Goal: Task Accomplishment & Management: Manage account settings

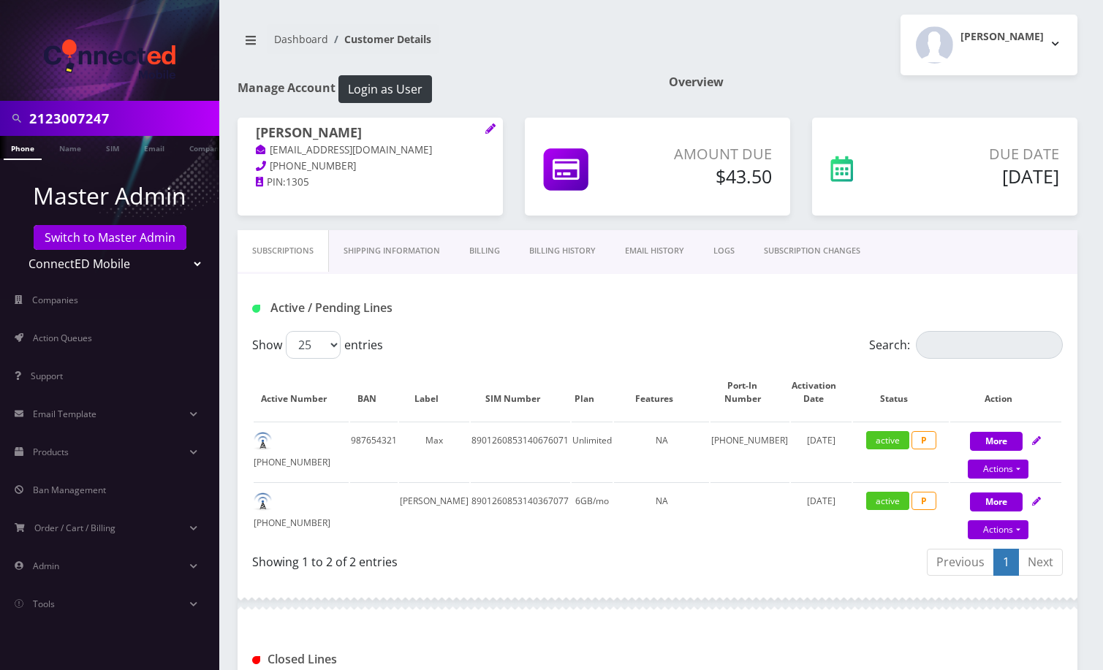
scroll to position [544, 0]
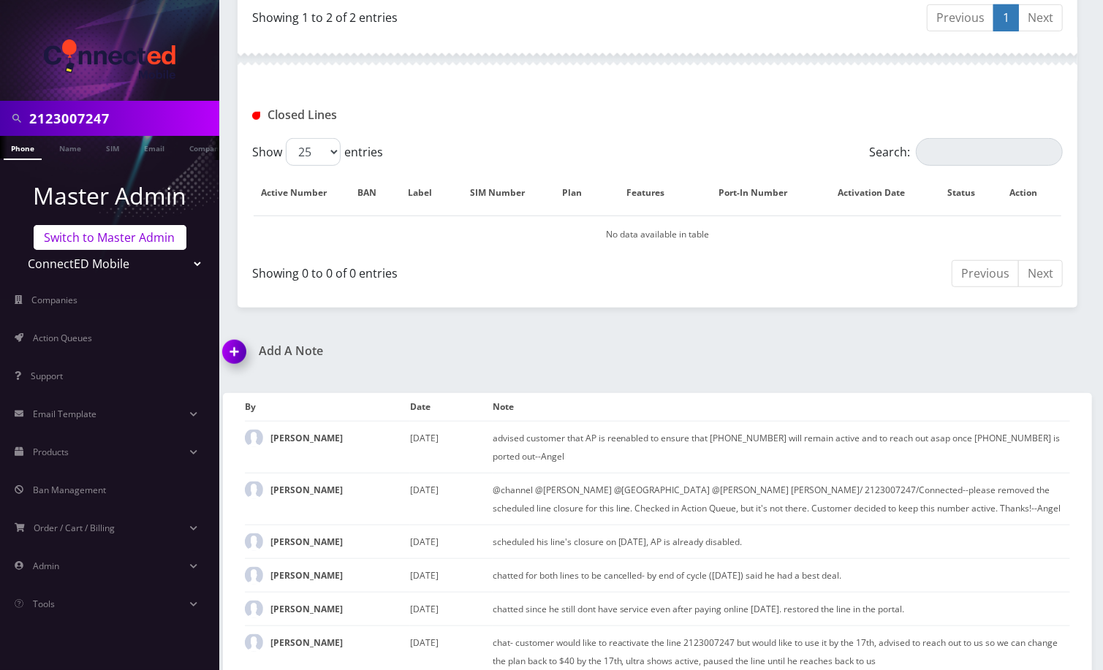
drag, startPoint x: 0, startPoint y: 0, endPoint x: 104, endPoint y: 240, distance: 261.9
click at [104, 240] on link "Switch to Master Admin" at bounding box center [110, 237] width 153 height 25
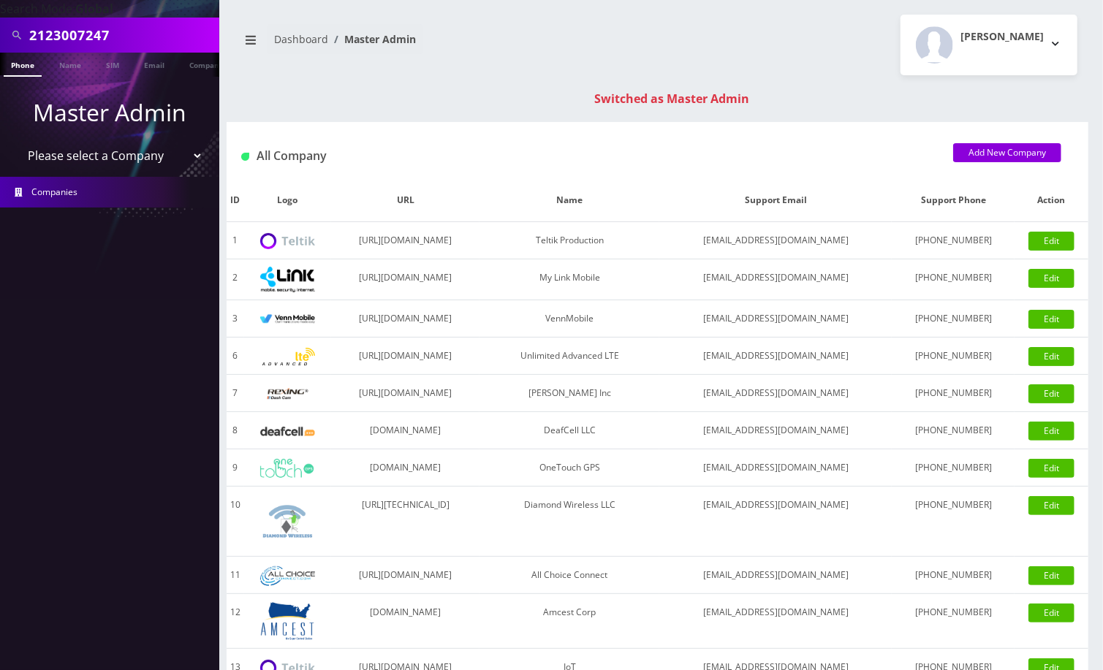
click at [105, 39] on input "2123007247" at bounding box center [122, 35] width 186 height 28
paste input "8901240497128472395"
type input "8901240497128472395"
click at [107, 64] on link "SIM" at bounding box center [113, 65] width 28 height 24
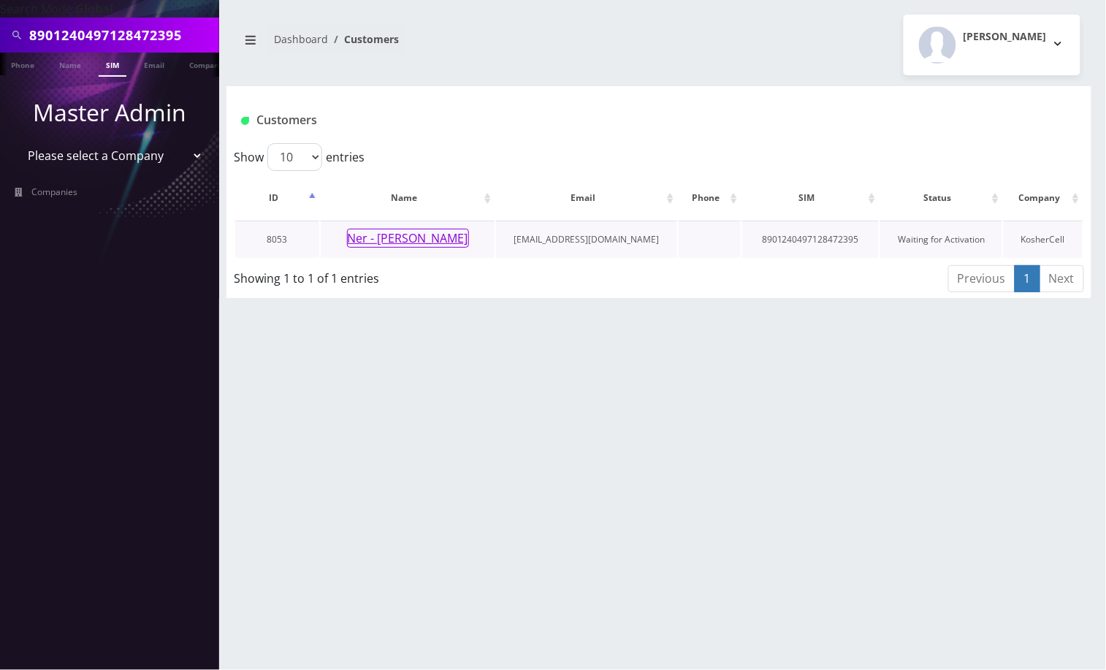
click at [415, 229] on button "Ner - [PERSON_NAME]" at bounding box center [408, 238] width 122 height 19
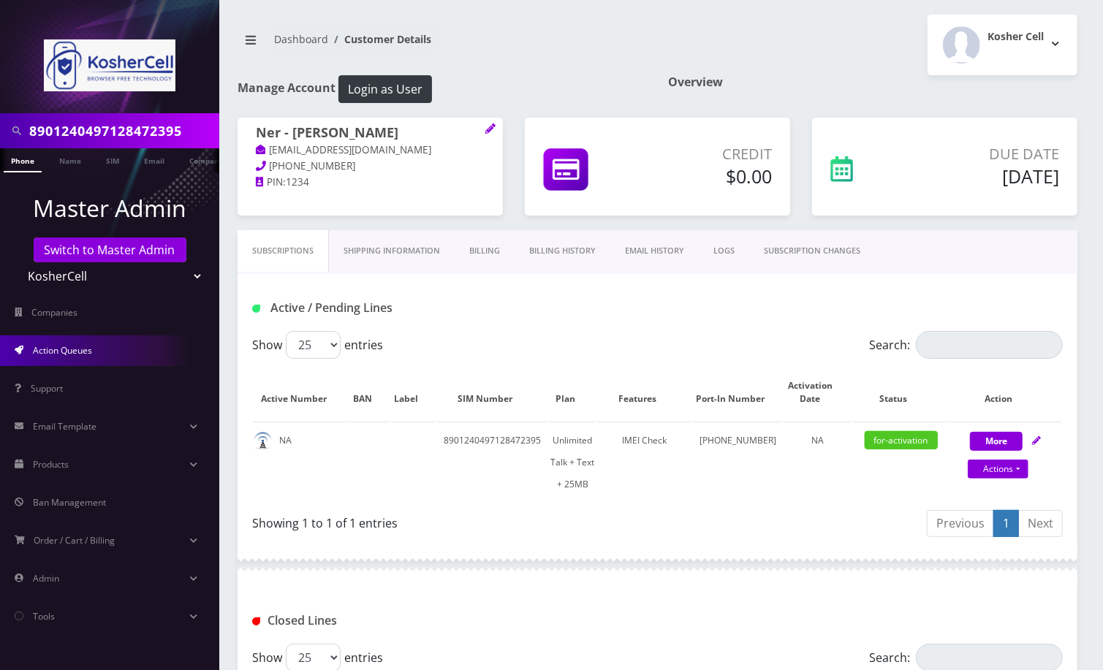
click at [110, 350] on link "Action Queues" at bounding box center [109, 350] width 219 height 31
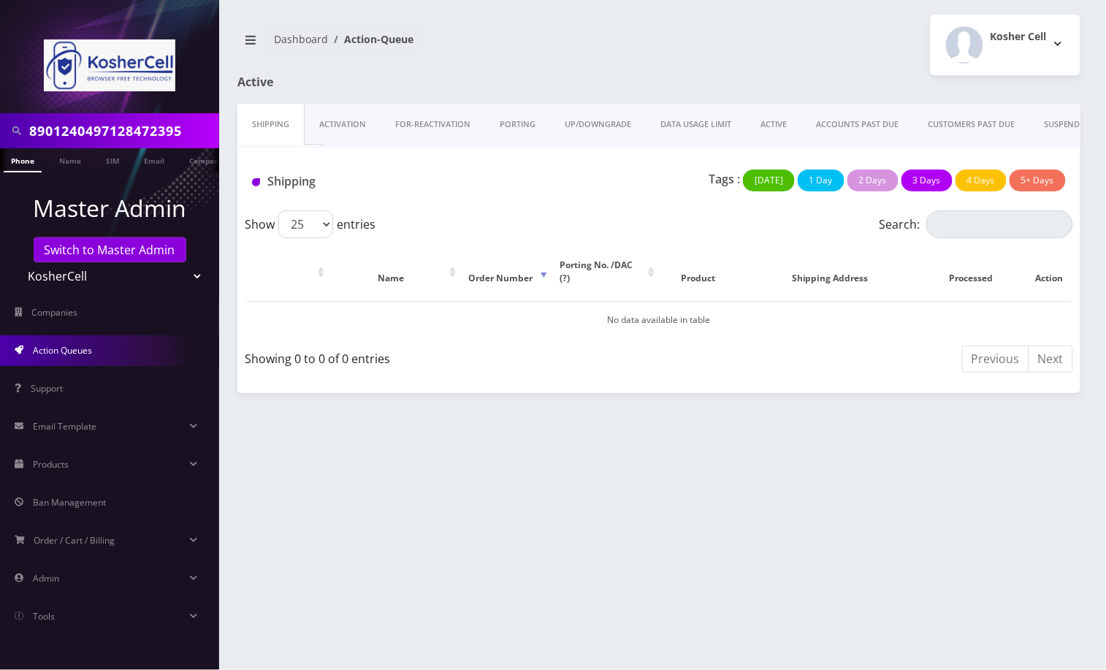
click at [519, 122] on link "PORTING" at bounding box center [517, 125] width 65 height 42
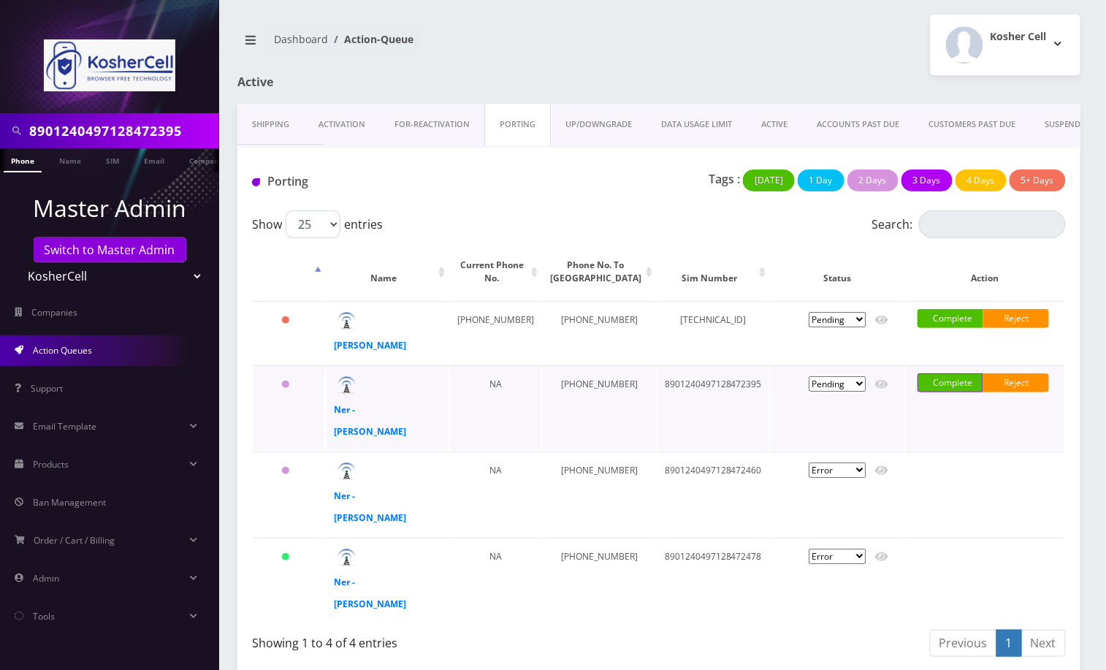
click at [933, 392] on link "Complete" at bounding box center [951, 382] width 66 height 19
click at [944, 390] on label "Do NOT notify the customer" at bounding box center [983, 382] width 79 height 18
click at [944, 381] on input "Do NOT notify the customer" at bounding box center [946, 376] width 4 height 7
click at [944, 391] on label "Do NOT notify the customer" at bounding box center [983, 382] width 79 height 18
click at [944, 381] on input "Do NOT notify the customer" at bounding box center [946, 376] width 4 height 7
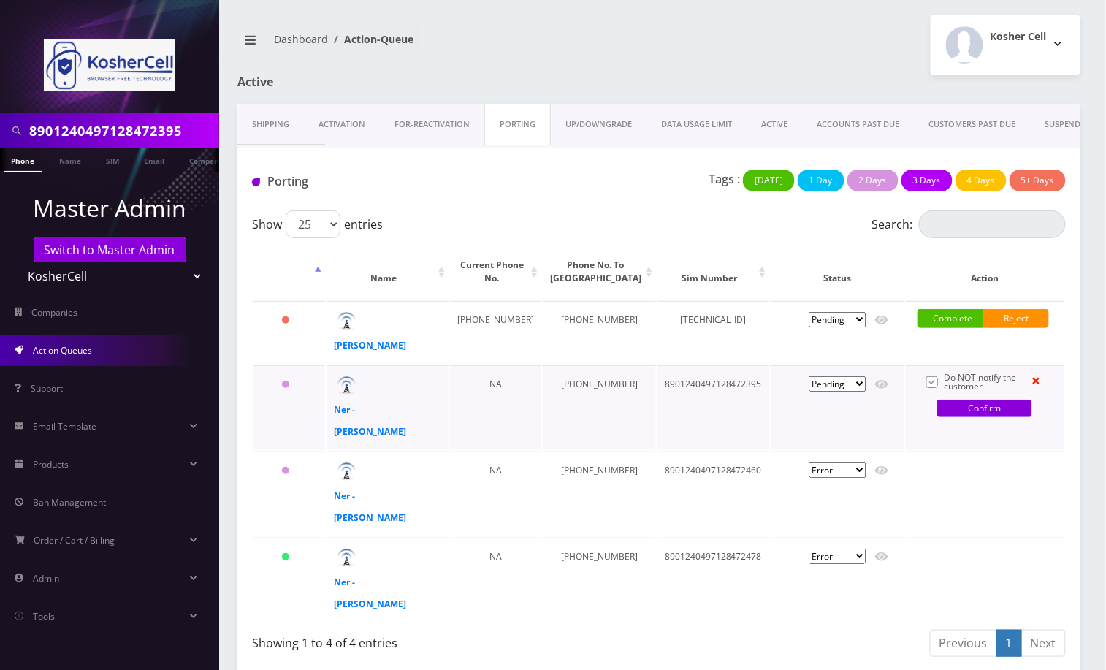
checkbox input "false"
click at [967, 416] on link "Confirm" at bounding box center [985, 409] width 95 height 18
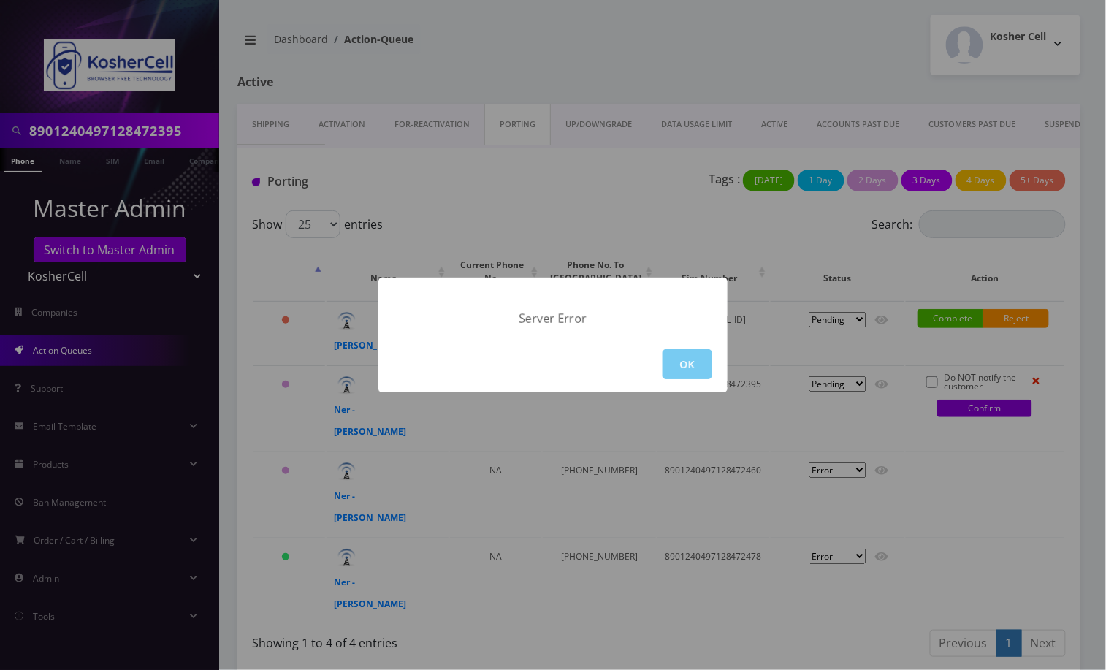
click at [694, 366] on button "OK" at bounding box center [688, 364] width 50 height 30
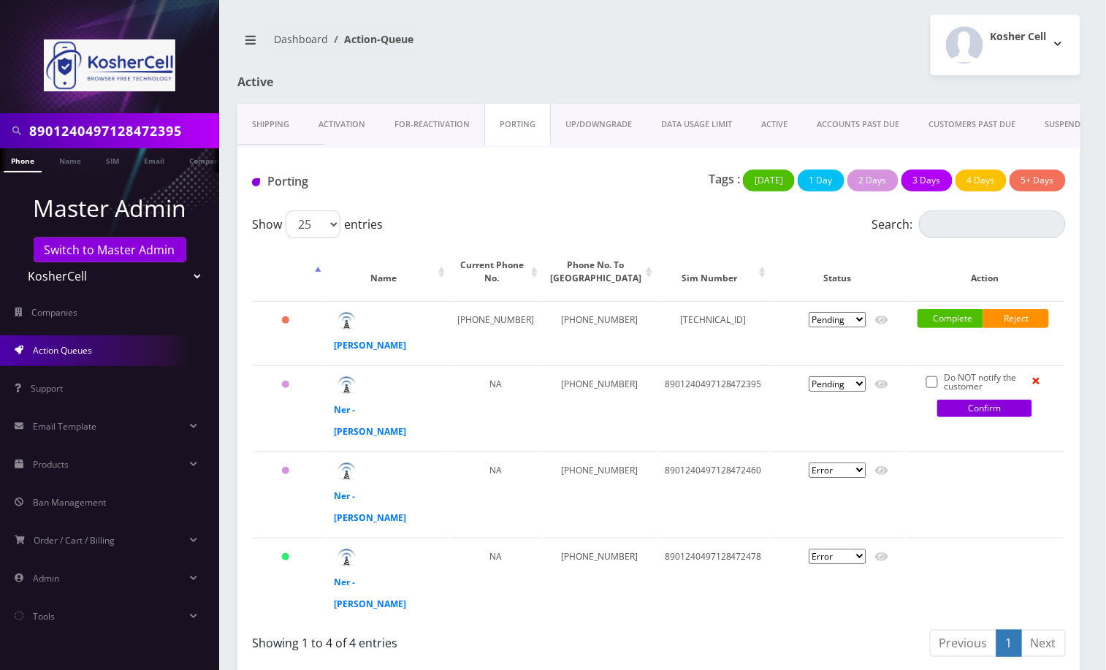
click at [49, 348] on span "Action Queues" at bounding box center [62, 350] width 59 height 12
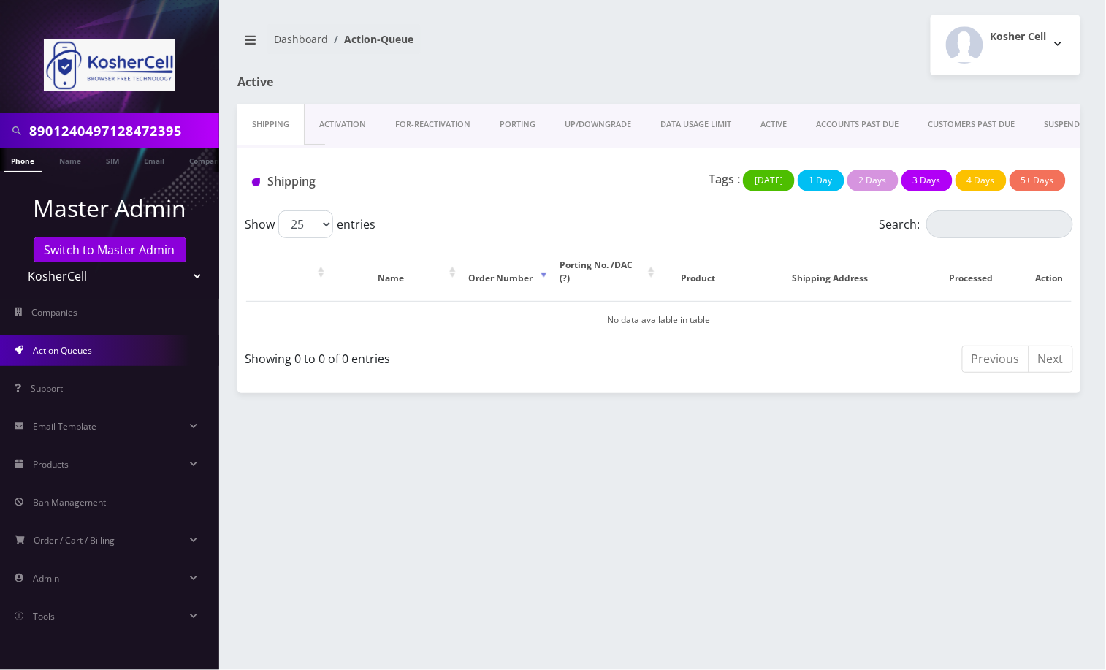
click at [519, 127] on link "PORTING" at bounding box center [517, 125] width 65 height 42
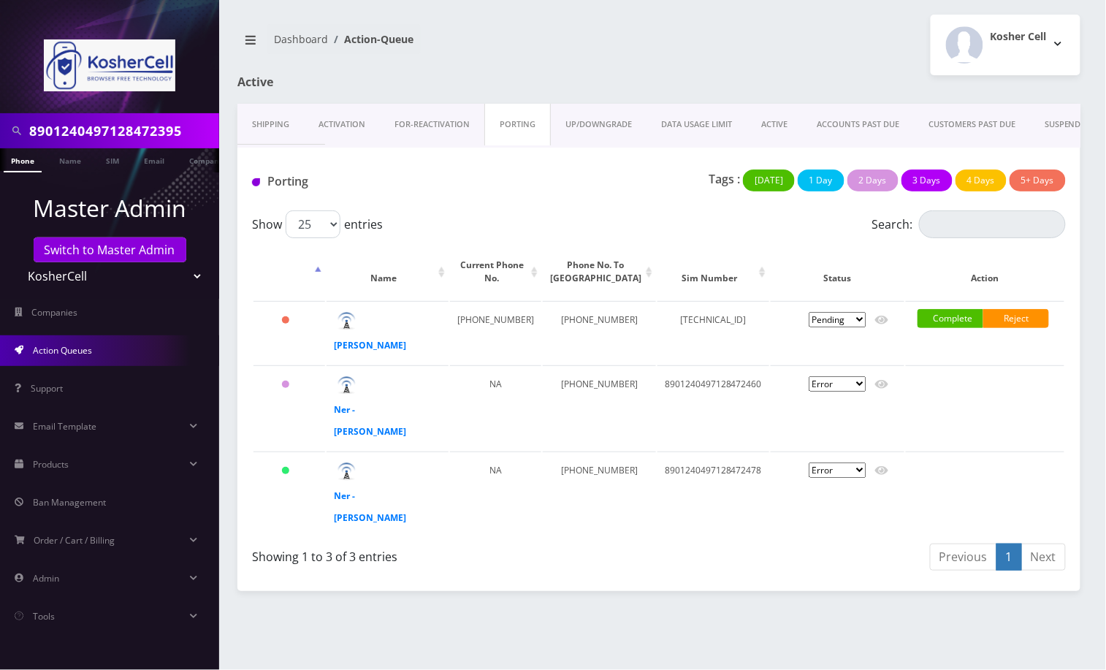
click at [334, 125] on link "Activation" at bounding box center [342, 125] width 76 height 42
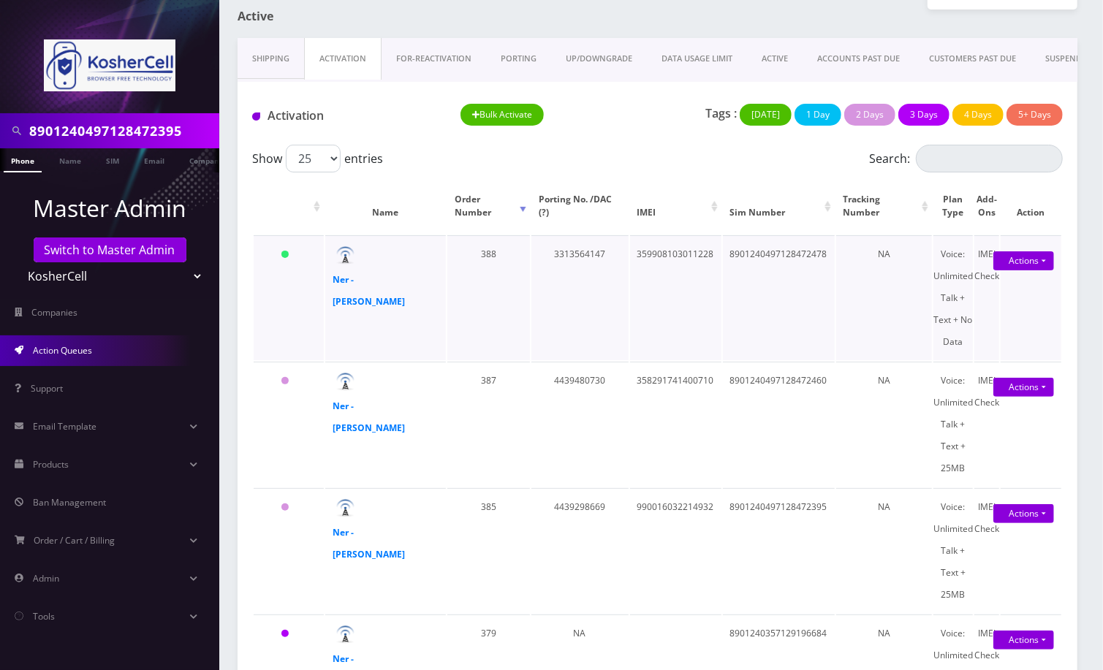
scroll to position [194, 0]
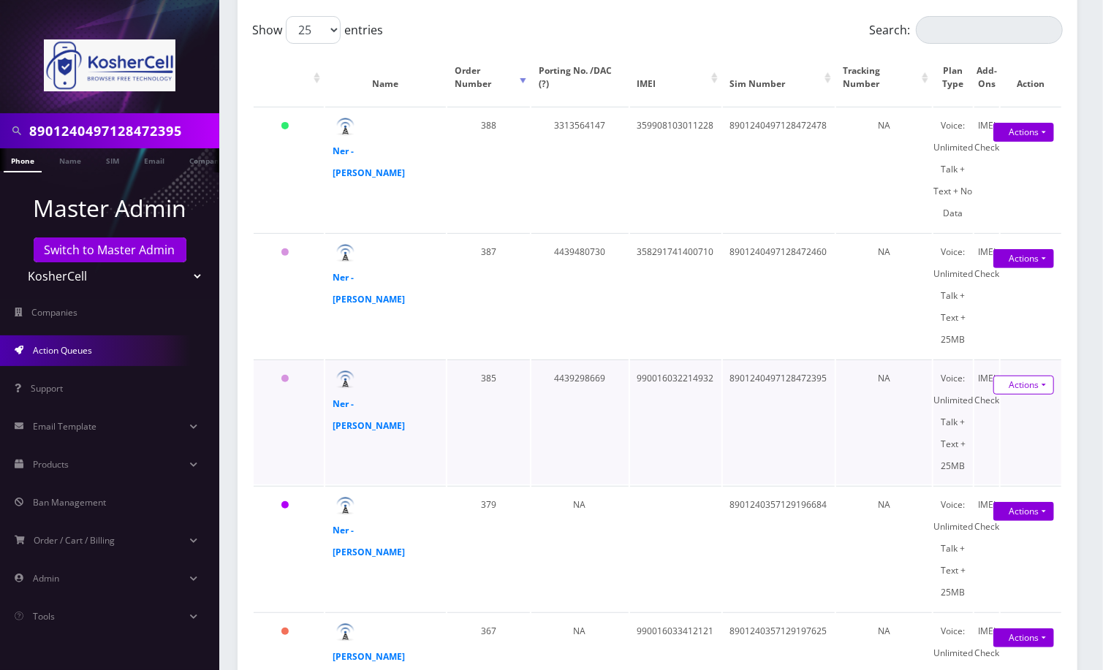
click at [1022, 142] on link "Actions" at bounding box center [1023, 132] width 61 height 19
click at [992, 407] on link "Activate" at bounding box center [1014, 413] width 117 height 22
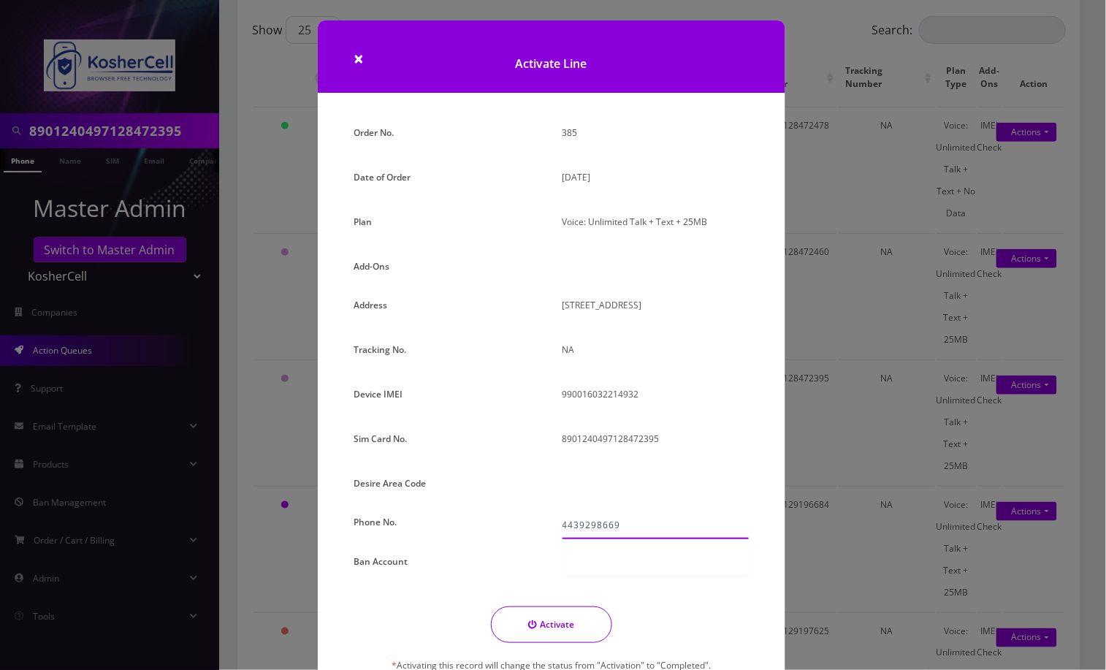
click at [576, 530] on input "4439298669" at bounding box center [656, 526] width 186 height 28
type input "[PHONE_NUMBER]"
click at [550, 619] on button "Activate" at bounding box center [551, 625] width 121 height 37
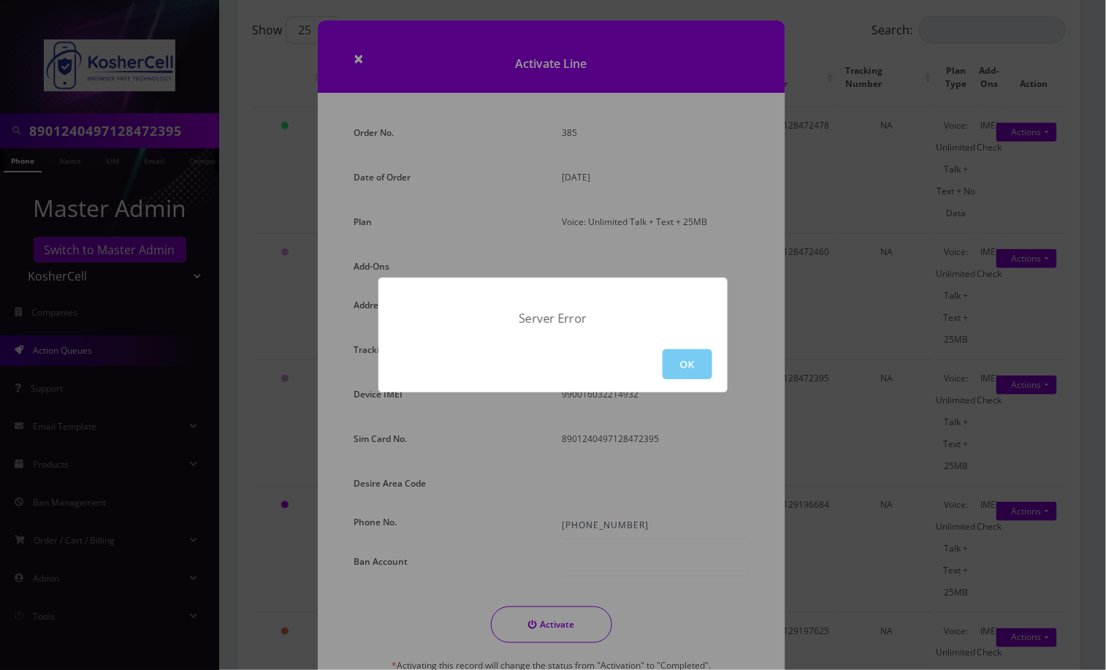
click at [683, 356] on button "OK" at bounding box center [688, 364] width 50 height 30
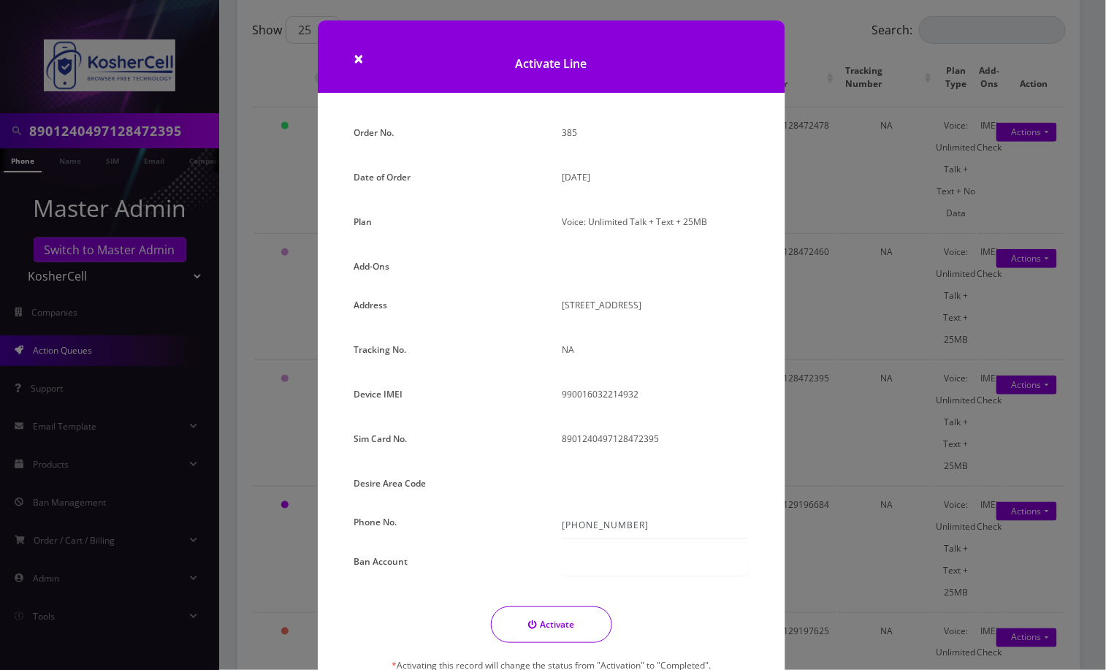
click at [88, 135] on div "× Activate Line Order No. 385 Date of Order August 22, 2025 Plan Voice: Unlimit…" at bounding box center [553, 335] width 1106 height 670
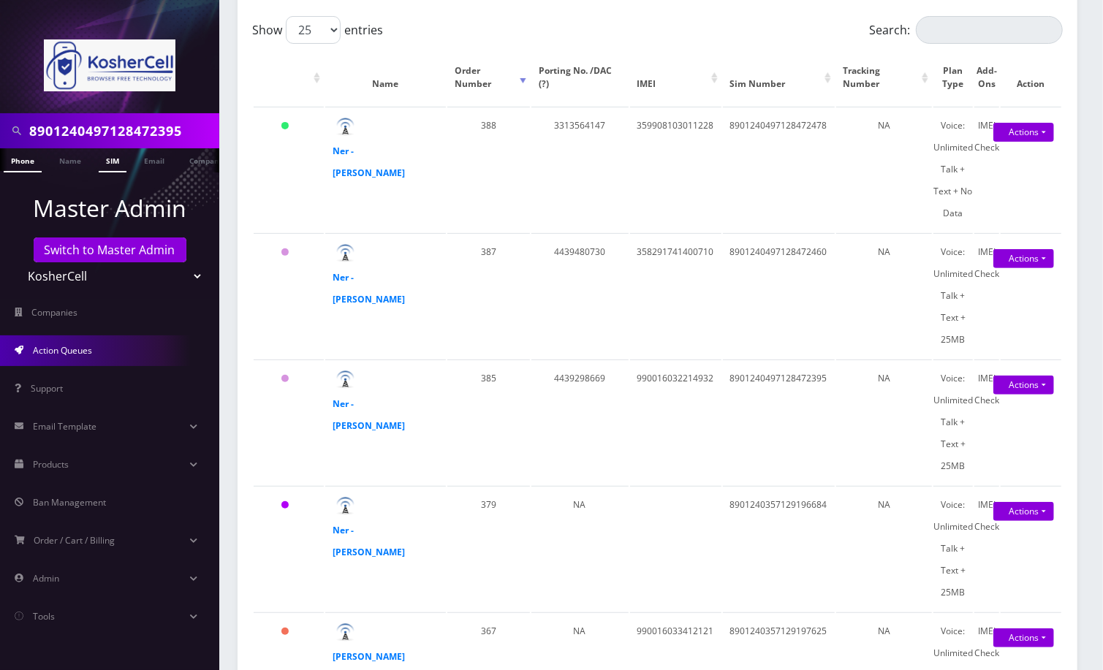
click at [108, 163] on link "SIM" at bounding box center [113, 160] width 28 height 24
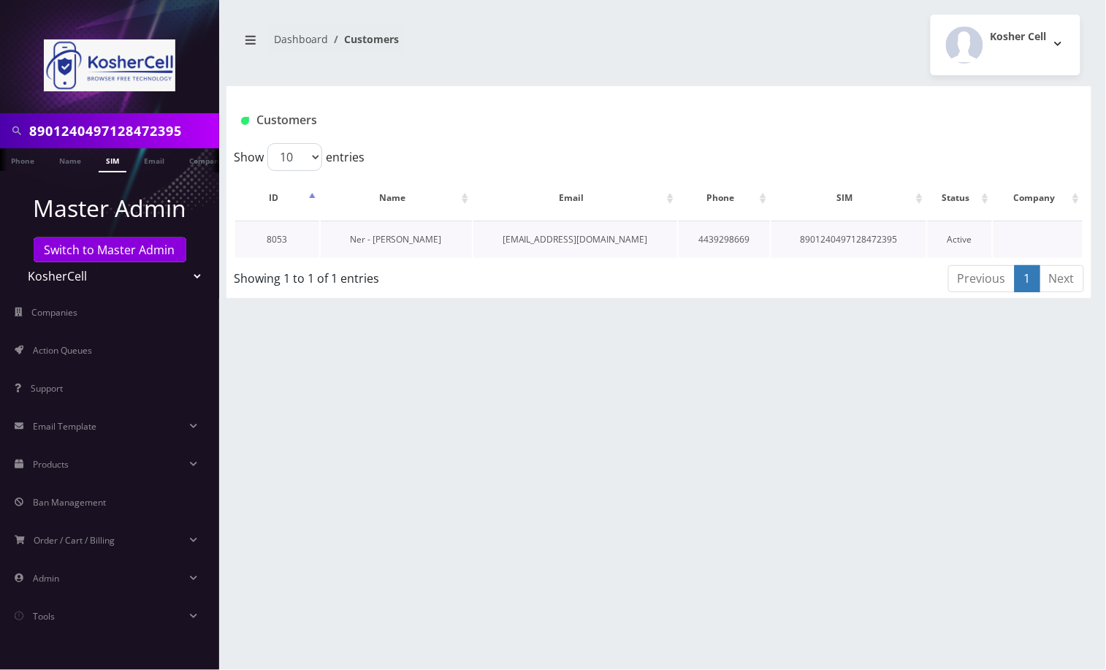
click at [414, 240] on link "Ner - [PERSON_NAME]" at bounding box center [396, 239] width 91 height 12
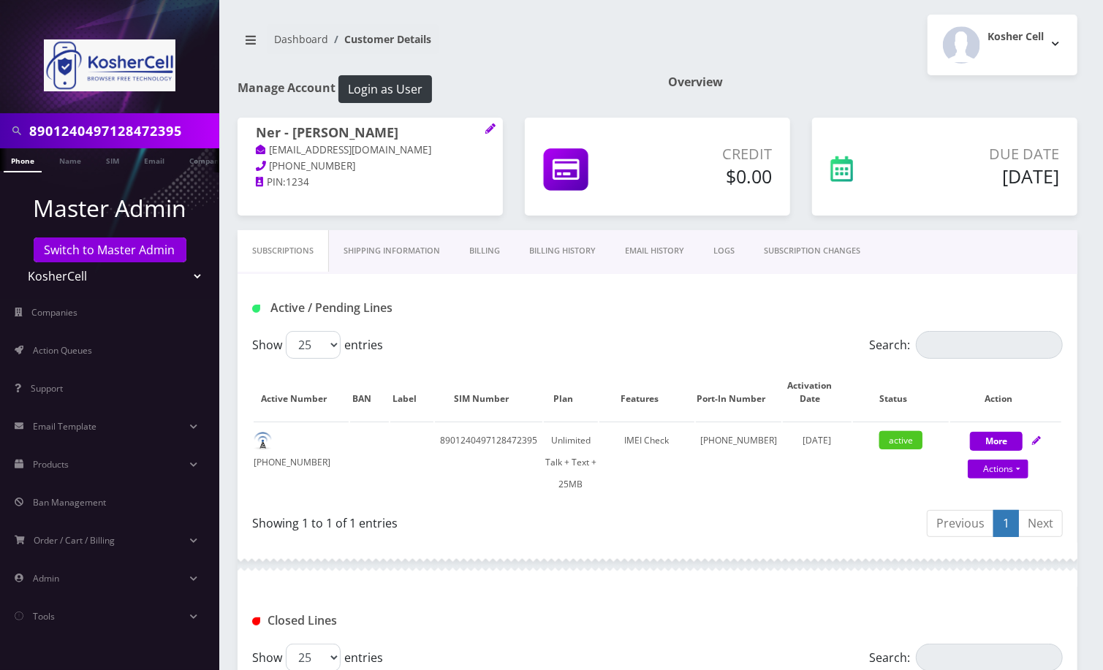
click at [946, 244] on div "Subscriptions Shipping Information Billing Billing History EMAIL HISTORY LOGS S…" at bounding box center [658, 252] width 840 height 44
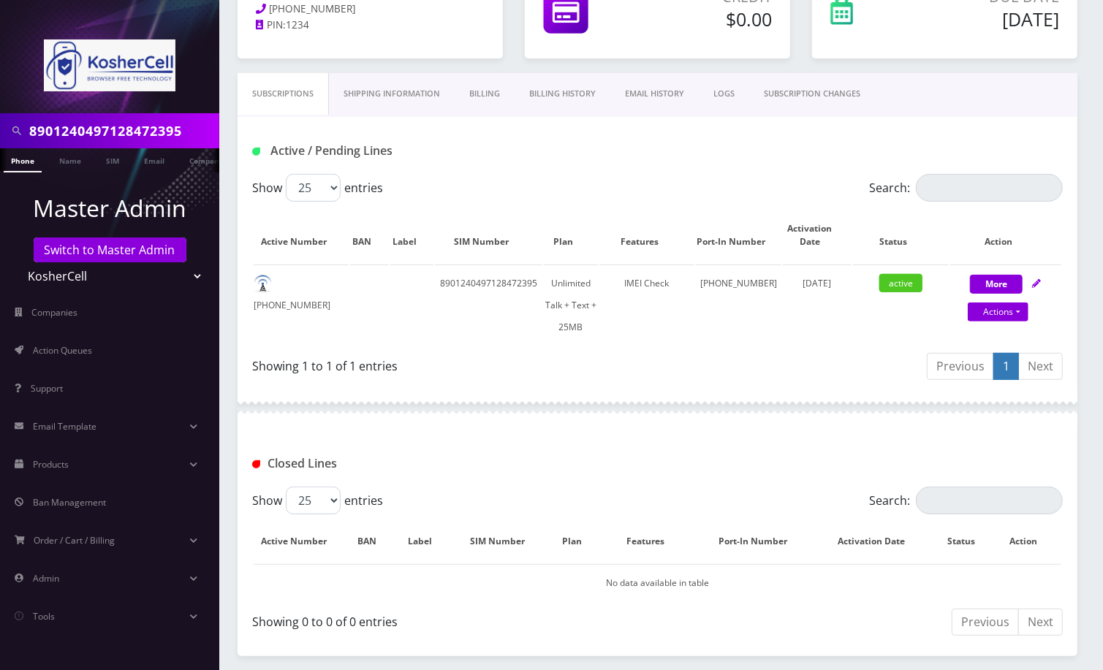
scroll to position [349, 0]
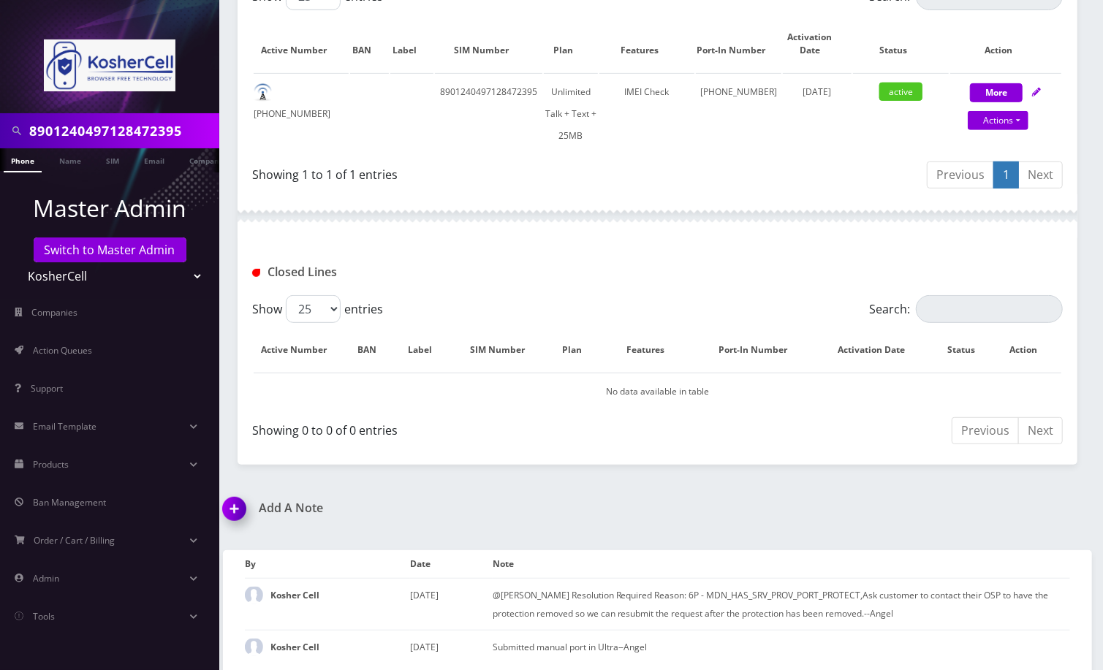
click at [232, 499] on img at bounding box center [237, 514] width 43 height 43
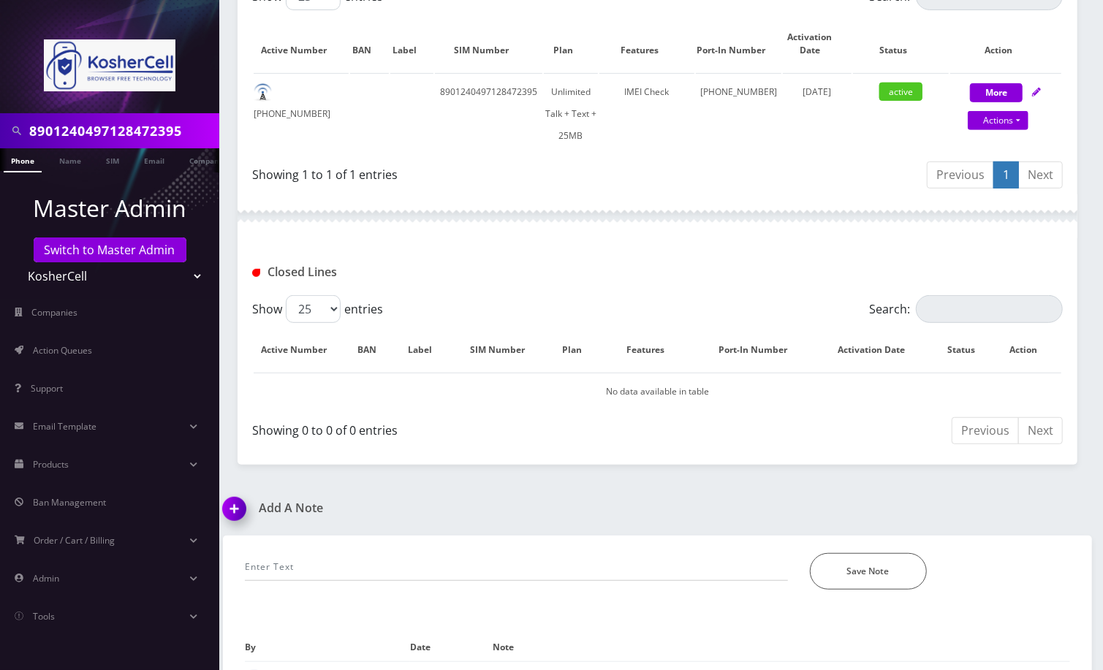
scroll to position [433, 0]
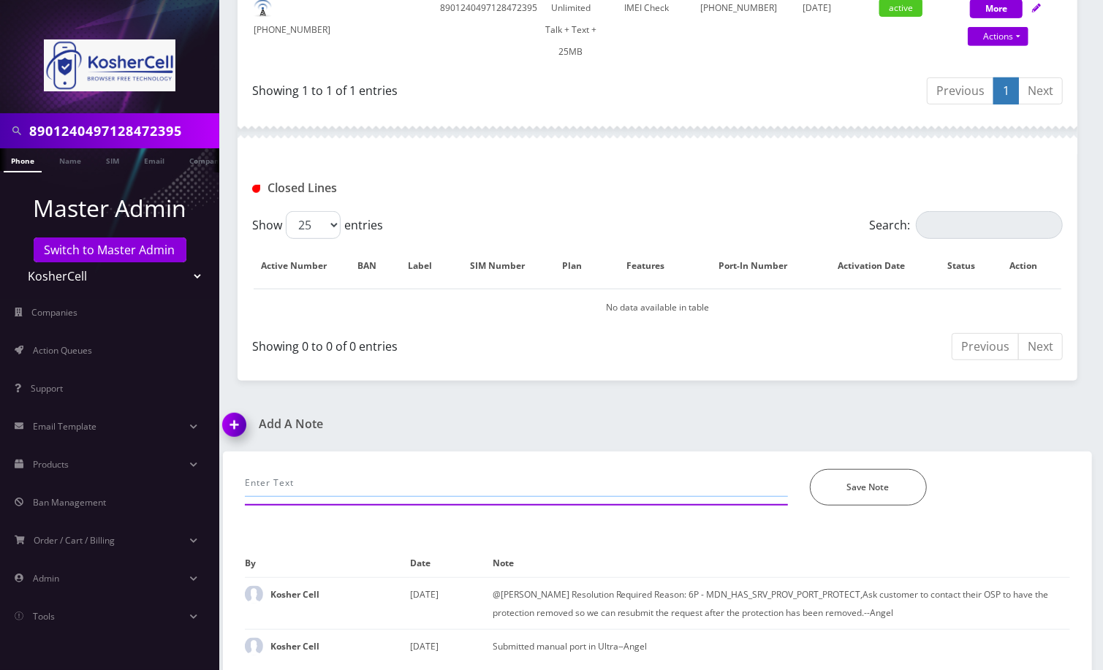
click at [384, 479] on input "text" at bounding box center [516, 483] width 543 height 28
click at [967, 518] on div "updated port request, new pin *Please Enter Note Save Note" at bounding box center [657, 493] width 847 height 83
click at [495, 487] on input "updated port request, new pin" at bounding box center [516, 483] width 543 height 28
click at [371, 480] on input "updated port request, new pin" at bounding box center [516, 483] width 543 height 28
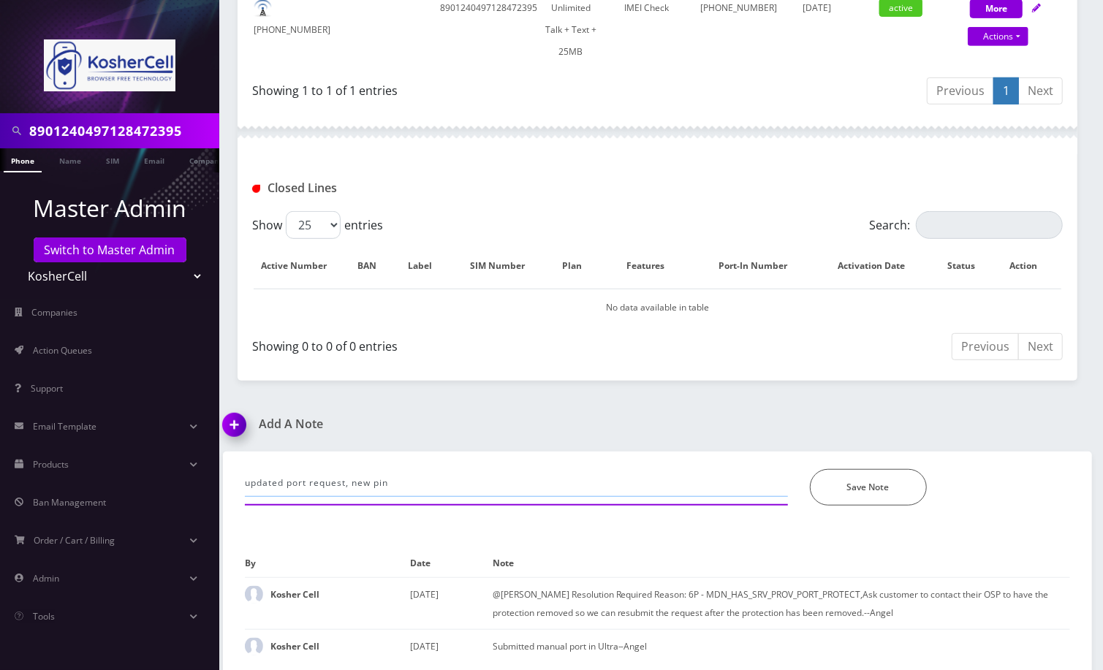
drag, startPoint x: 359, startPoint y: 483, endPoint x: 410, endPoint y: 483, distance: 51.2
click at [410, 483] on input "updated port request, new pin" at bounding box center [516, 483] width 543 height 28
paste input "new transfer pin 794570"
click at [987, 524] on div "updated port request, new transfer pin 794570 *Please Enter Note Save Note" at bounding box center [657, 493] width 847 height 83
click at [513, 469] on input "updated port request, new transfer pin 794570" at bounding box center [516, 483] width 543 height 28
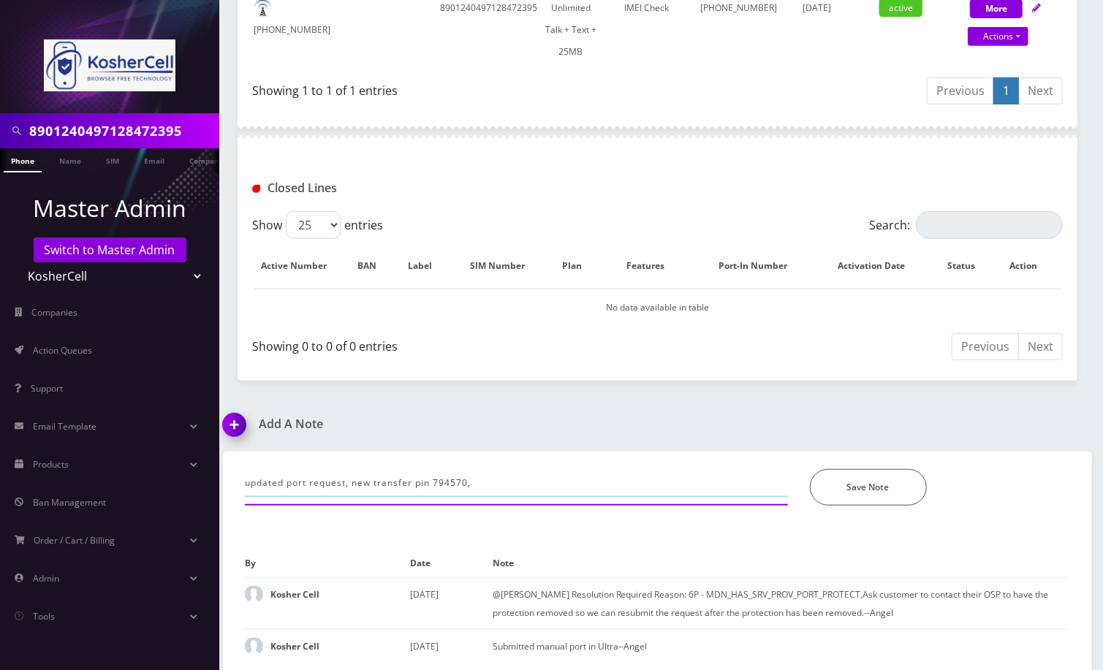
paste input "They said they don't do pin protection. :eyes: 1"
drag, startPoint x: 719, startPoint y: 483, endPoint x: 815, endPoint y: 490, distance: 96.0
click at [817, 485] on div "updated port request, new transfer pin 794570, They said they don't do pin prot…" at bounding box center [657, 487] width 847 height 37
type input "updated port request, new transfer pin 794570, They said they don't do pin prot…"
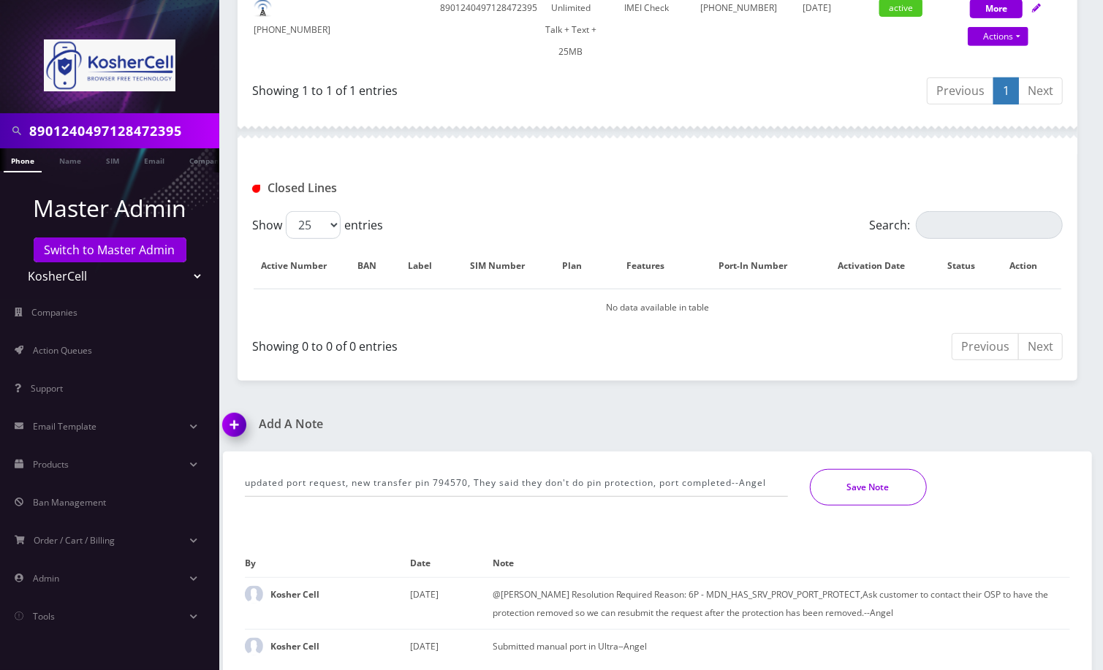
click at [856, 485] on button "Save Note" at bounding box center [868, 487] width 117 height 37
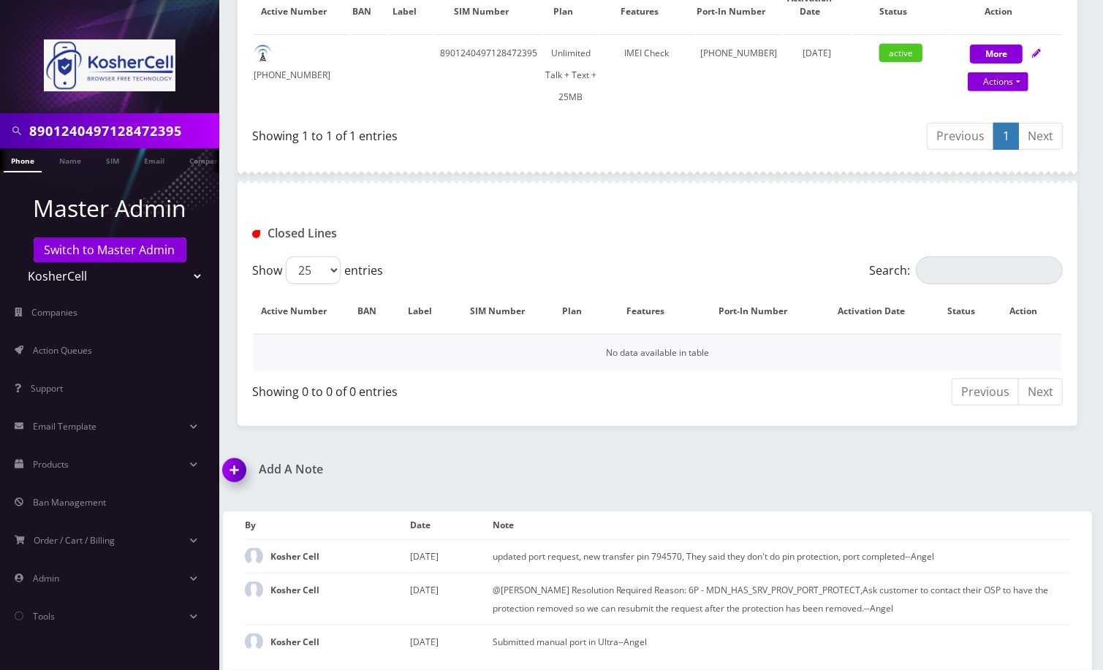
scroll to position [382, 0]
